Goal: Task Accomplishment & Management: Use online tool/utility

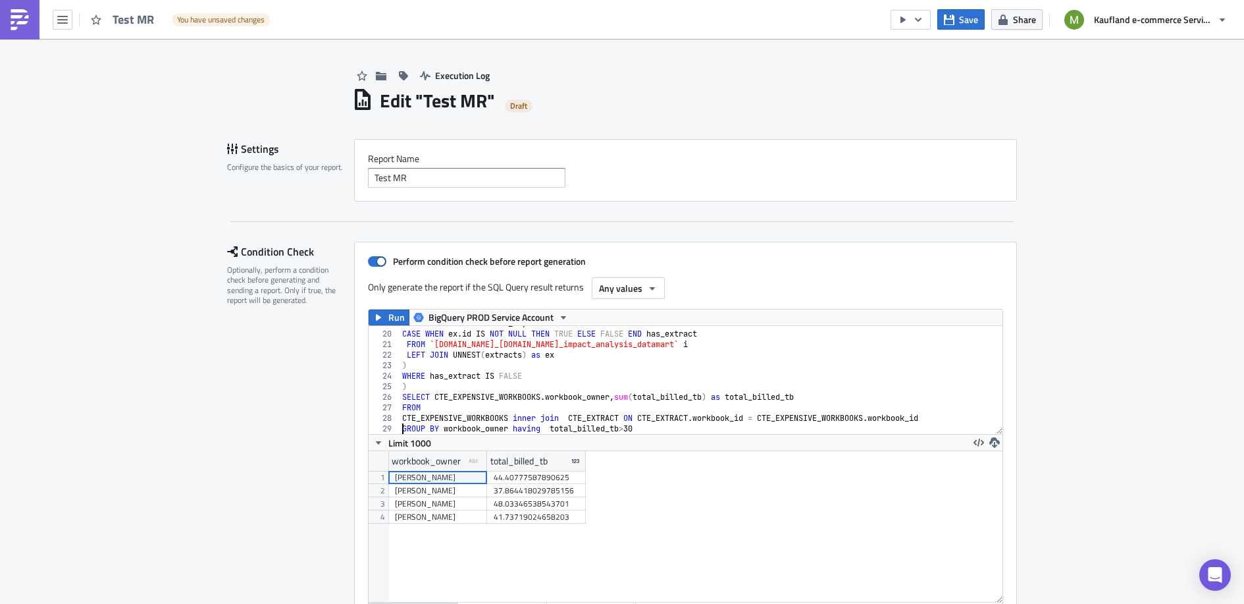
scroll to position [151, 635]
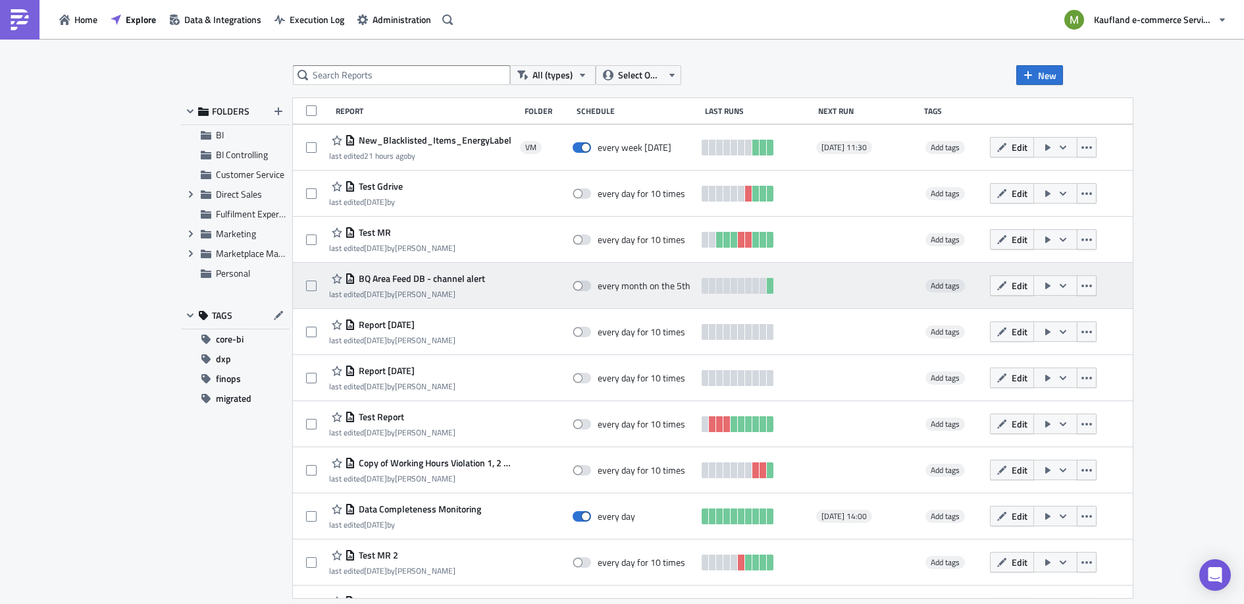
click at [418, 277] on span "BQ Area Feed DB - channel alert" at bounding box center [420, 279] width 130 height 12
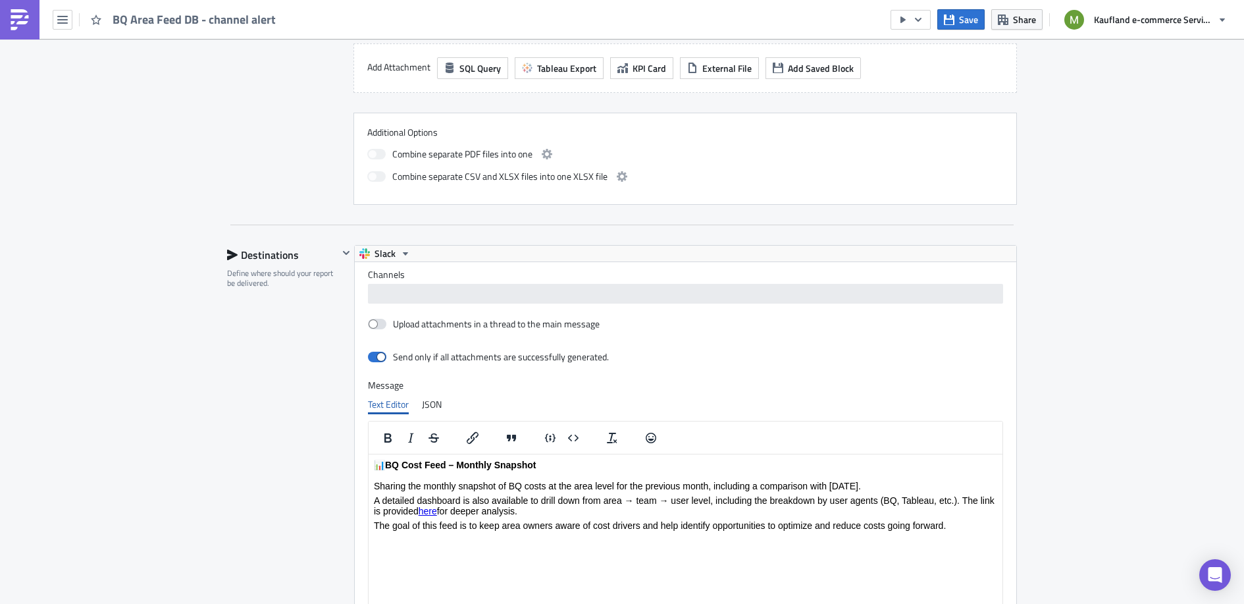
scroll to position [670, 0]
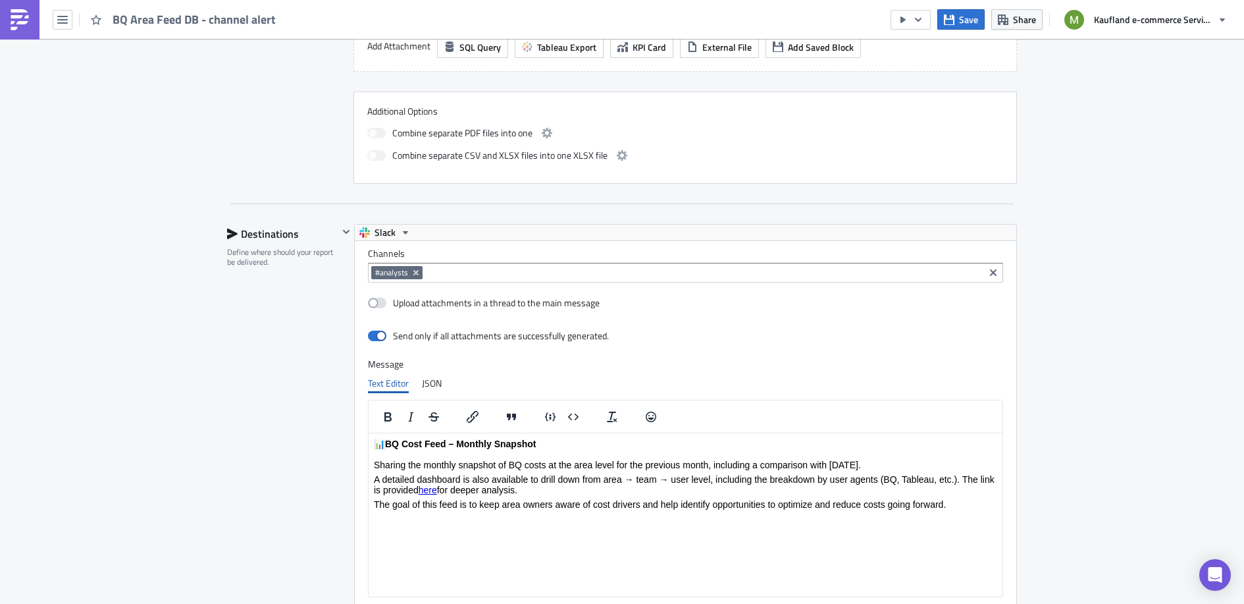
click at [430, 493] on link "here" at bounding box center [428, 489] width 18 height 11
click at [432, 492] on link "here" at bounding box center [428, 489] width 18 height 11
click at [434, 494] on link "here" at bounding box center [428, 489] width 18 height 11
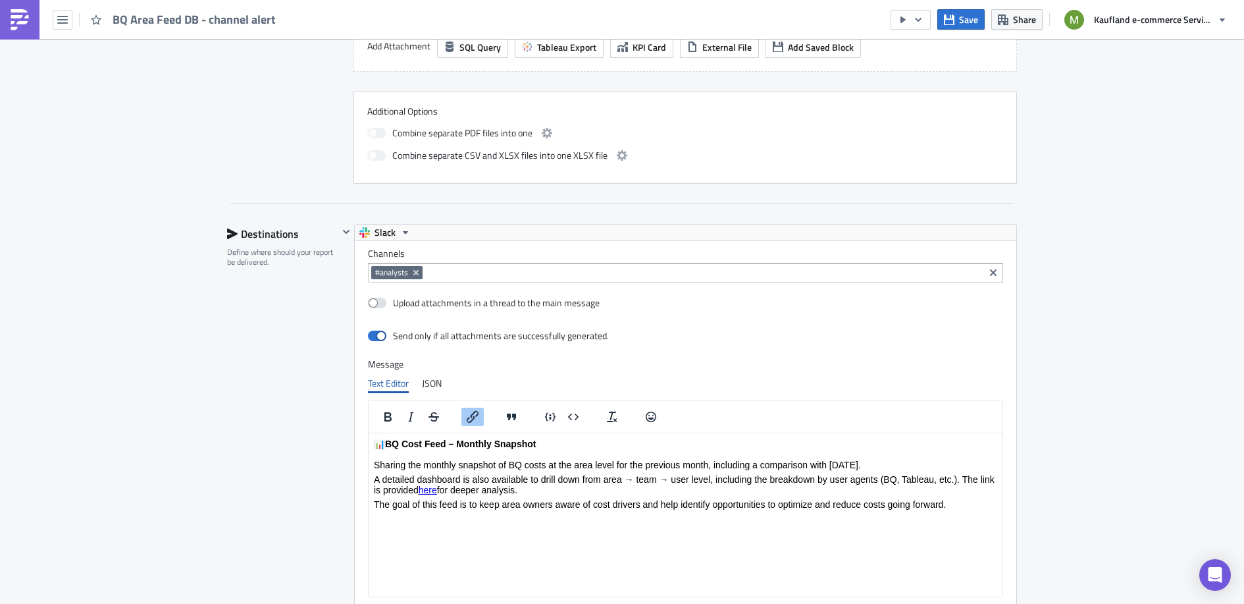
click at [433, 494] on link "here" at bounding box center [428, 489] width 18 height 11
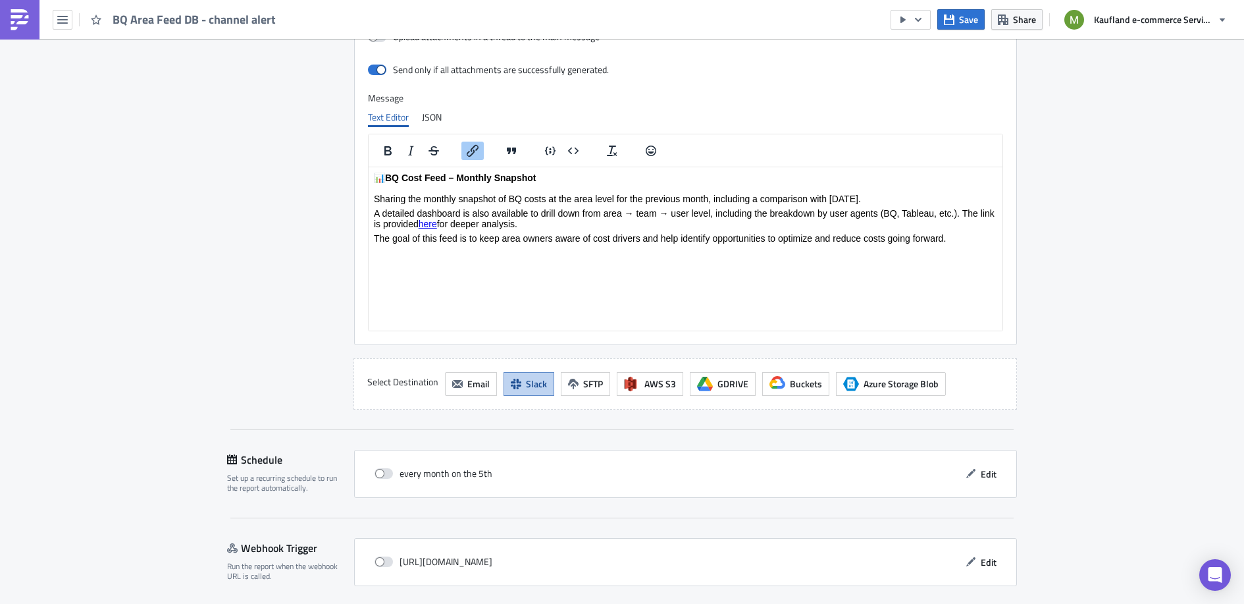
scroll to position [975, 0]
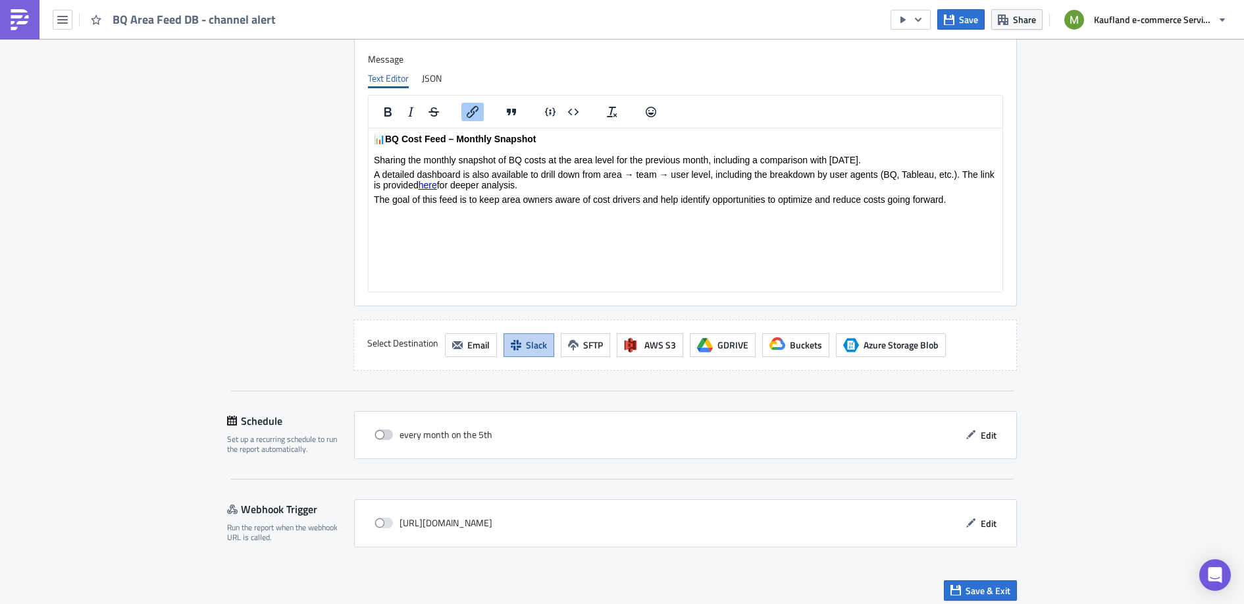
click at [375, 429] on span at bounding box center [384, 434] width 18 height 11
click at [377, 430] on input "checkbox" at bounding box center [381, 434] width 9 height 9
checkbox input "true"
click at [975, 588] on span "Save & Exit" at bounding box center [988, 590] width 45 height 14
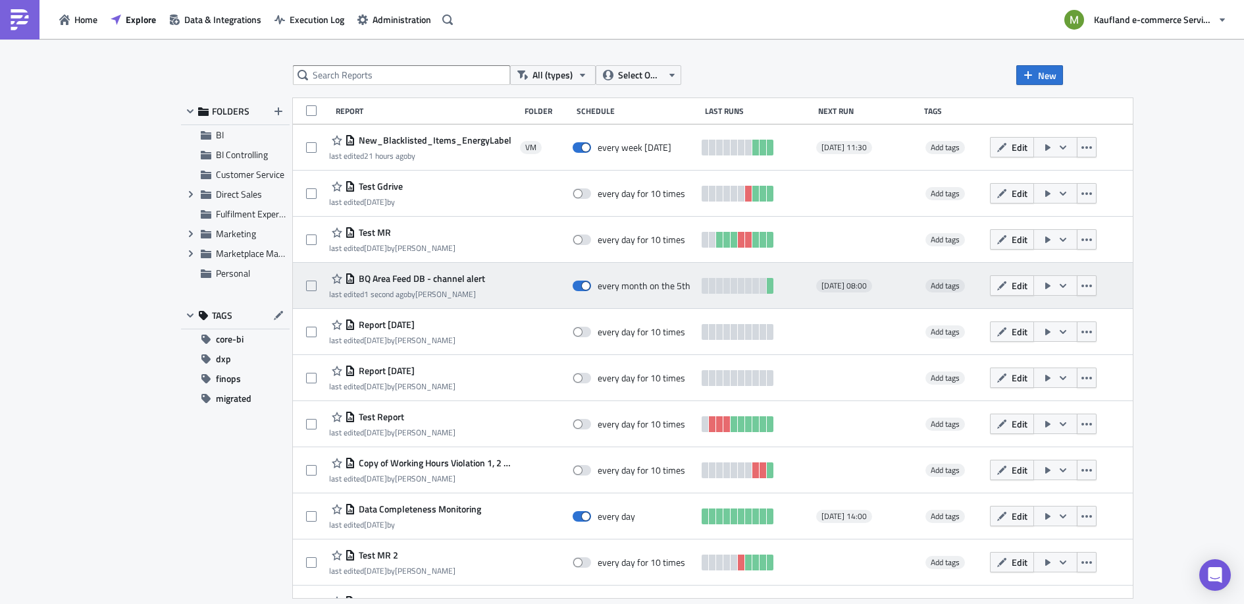
click at [403, 282] on span "BQ Area Feed DB - channel alert" at bounding box center [420, 279] width 130 height 12
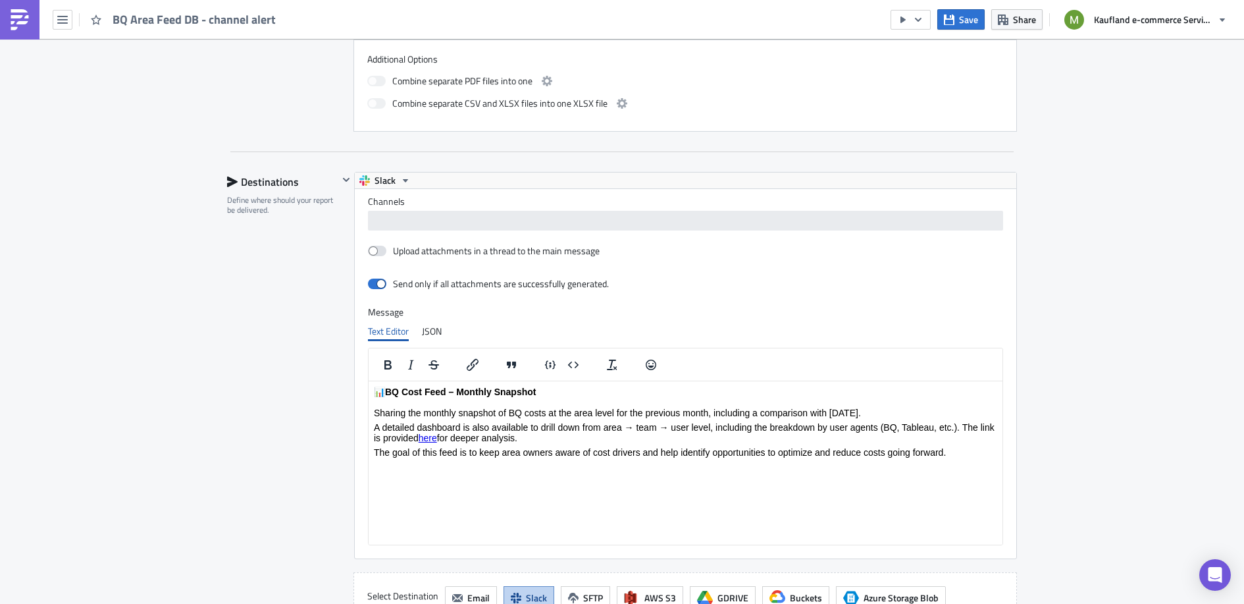
scroll to position [975, 0]
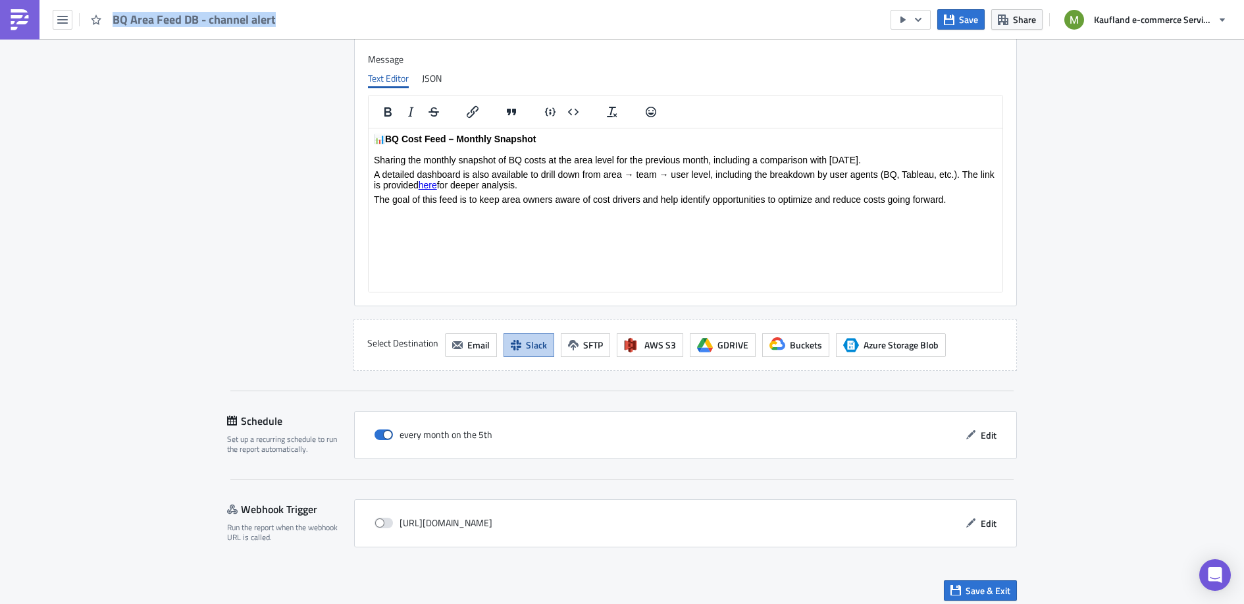
drag, startPoint x: 280, startPoint y: 22, endPoint x: 114, endPoint y: 26, distance: 166.6
click at [114, 26] on div "BQ Area Feed DB - channel alert" at bounding box center [142, 19] width 284 height 39
copy span "BQ Area Feed DB - channel alert"
